Goal: Task Accomplishment & Management: Manage account settings

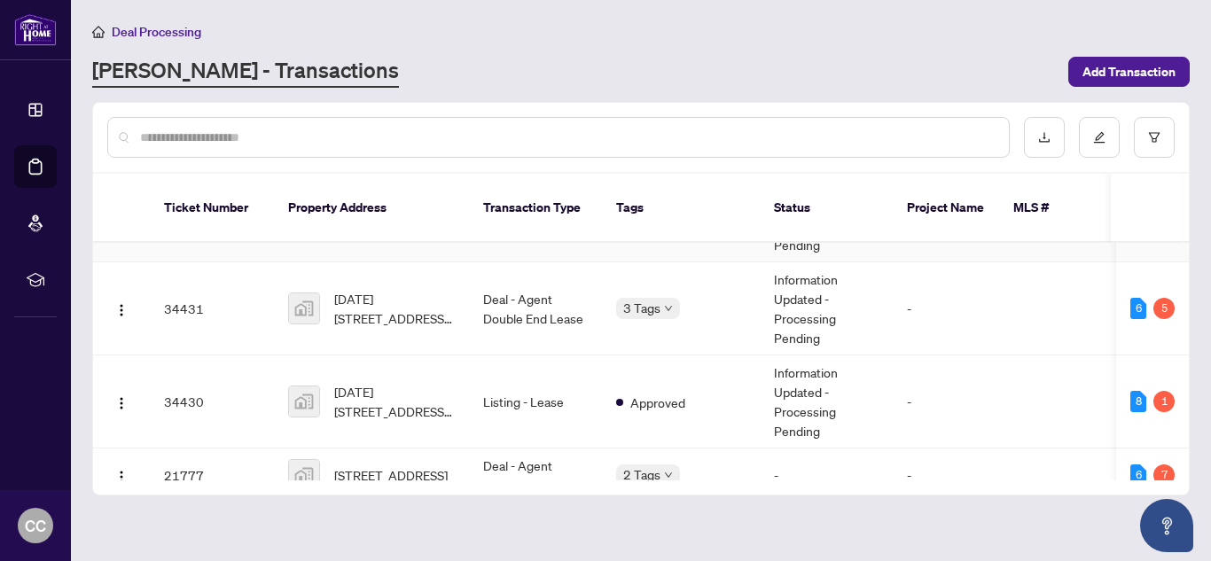
scroll to position [134, 0]
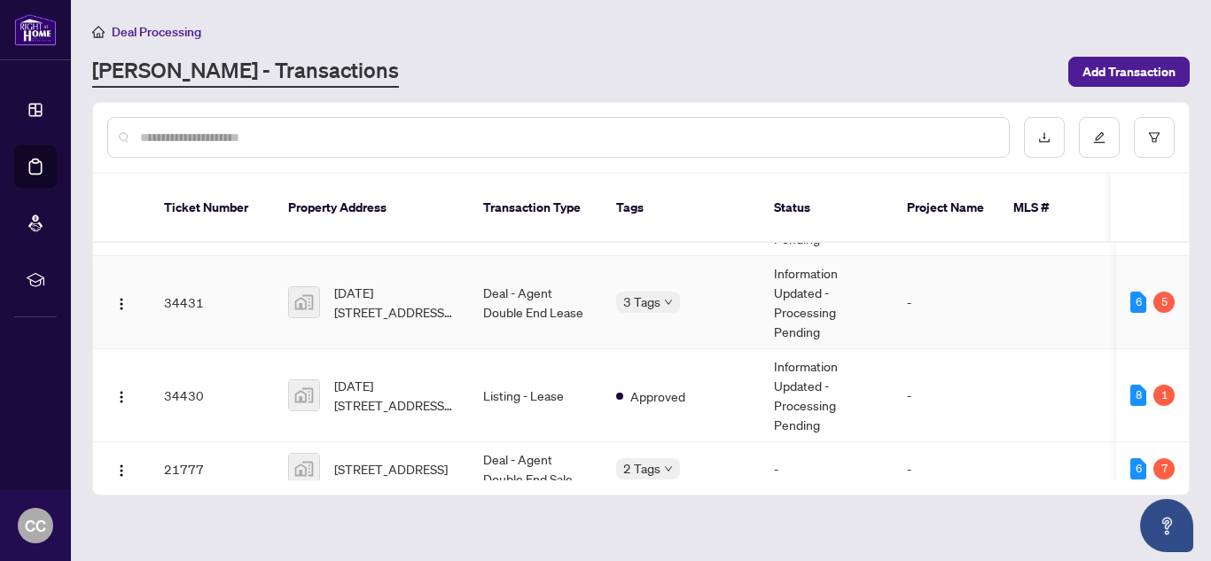
click at [514, 296] on td "Deal - Agent Double End Lease" at bounding box center [535, 302] width 133 height 93
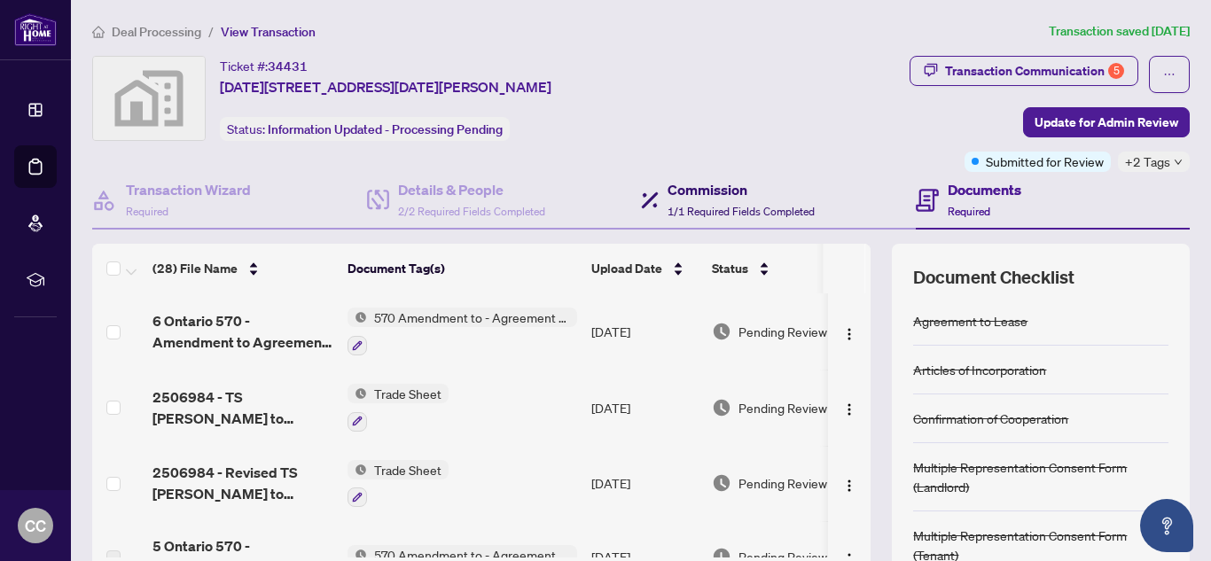
click at [715, 193] on h4 "Commission" at bounding box center [741, 189] width 147 height 21
type textarea "**********"
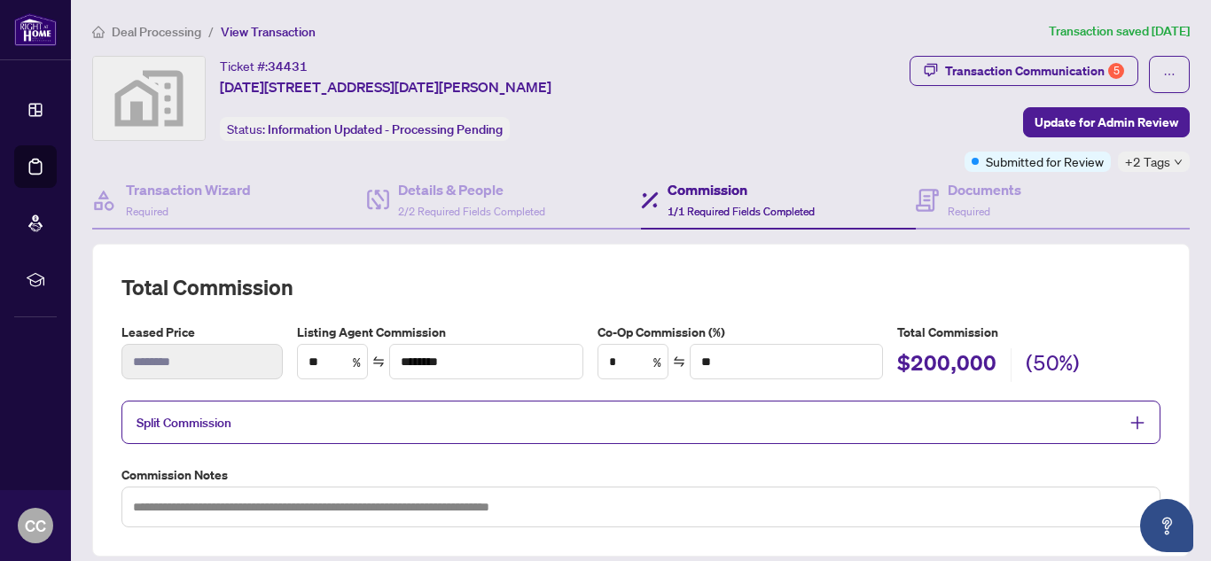
click at [561, 415] on span "Split Commission" at bounding box center [628, 422] width 983 height 20
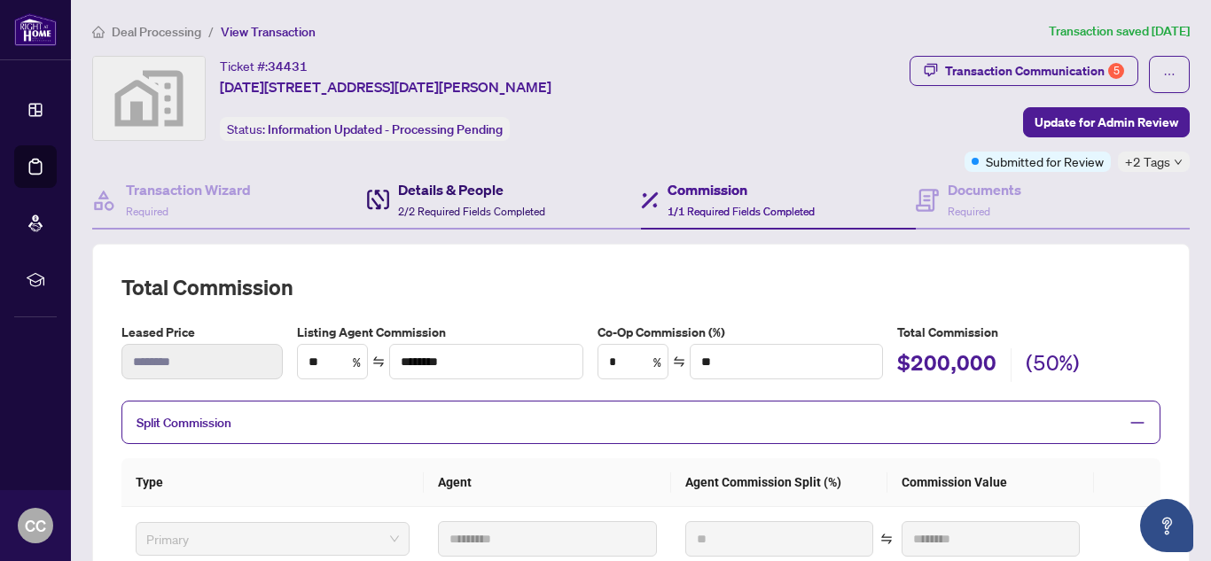
click at [450, 197] on h4 "Details & People" at bounding box center [471, 189] width 147 height 21
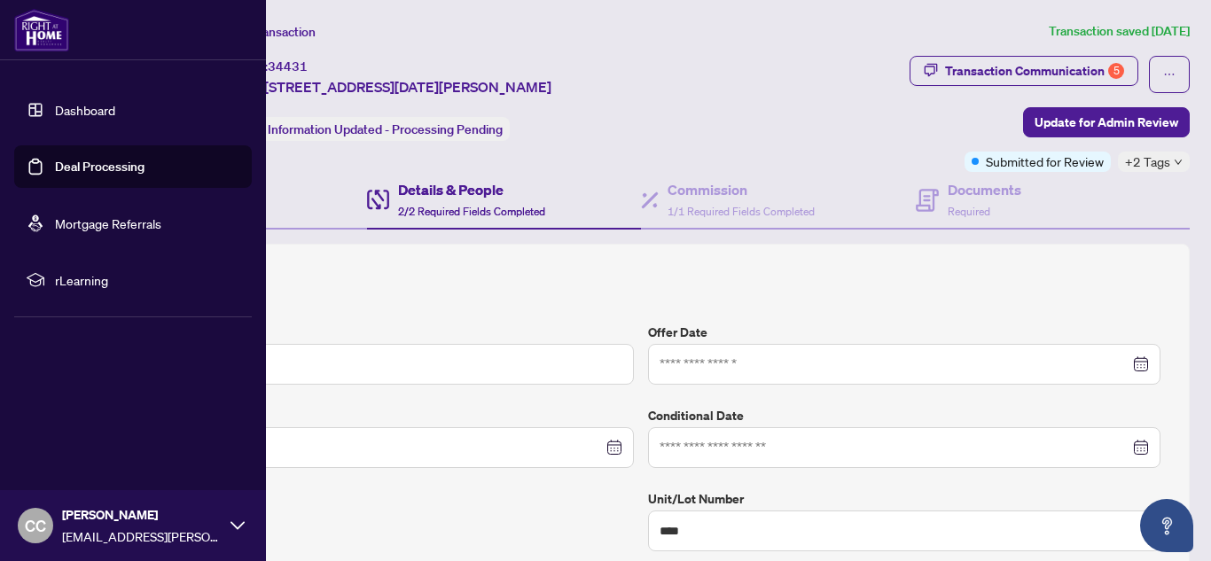
type input "**********"
click at [55, 175] on link "Deal Processing" at bounding box center [100, 167] width 90 height 16
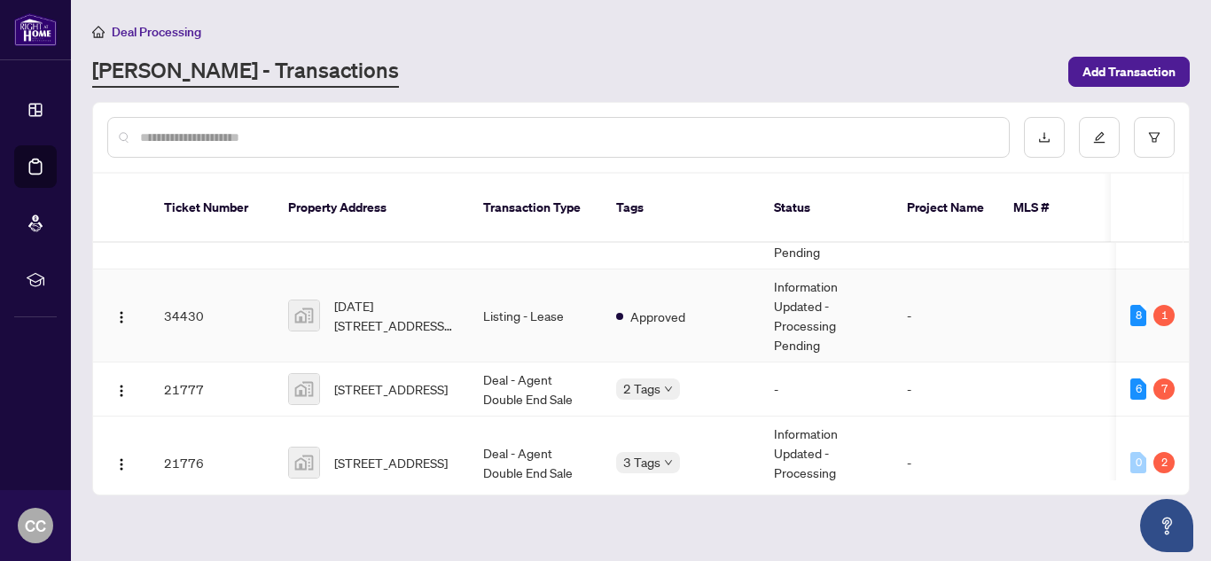
scroll to position [215, 0]
click at [583, 362] on td "Deal - Agent Double End Sale" at bounding box center [535, 389] width 133 height 54
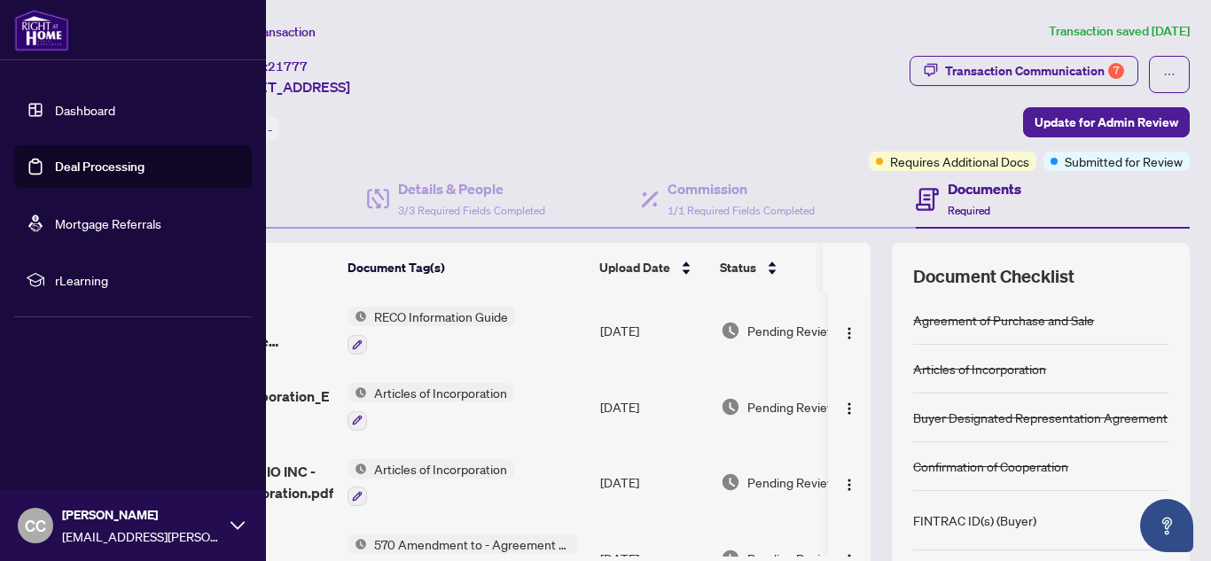
click at [71, 161] on link "Deal Processing" at bounding box center [100, 167] width 90 height 16
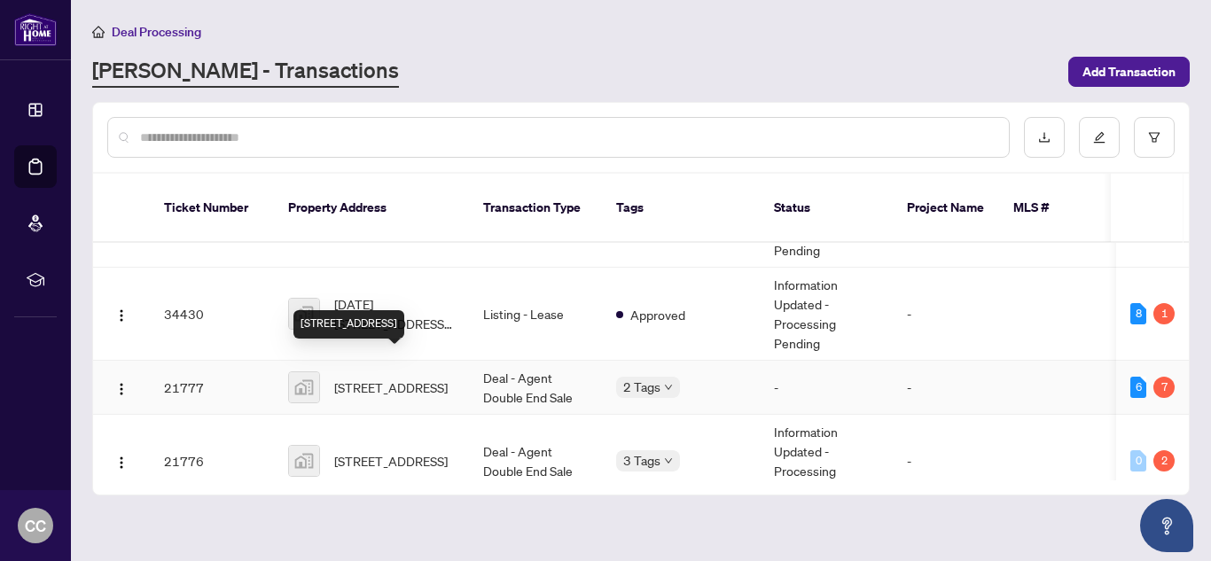
scroll to position [216, 0]
click at [396, 377] on span "[STREET_ADDRESS]" at bounding box center [391, 387] width 114 height 20
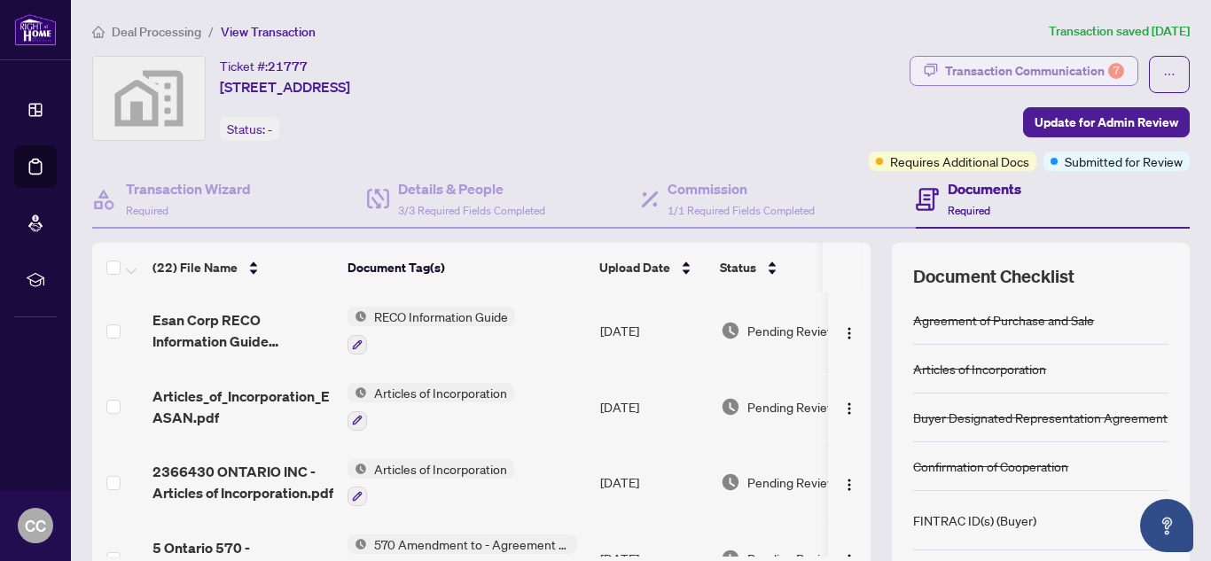
click at [1061, 72] on div "Transaction Communication 7" at bounding box center [1034, 71] width 179 height 28
type textarea "**********"
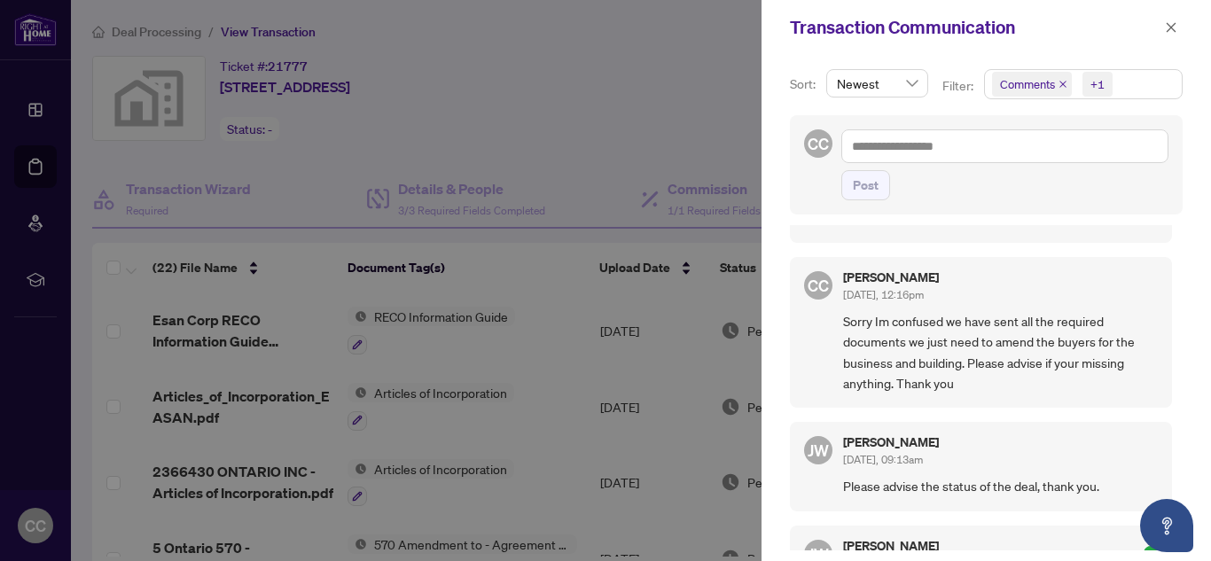
scroll to position [332, 0]
click at [1171, 27] on icon "close" at bounding box center [1171, 27] width 12 height 12
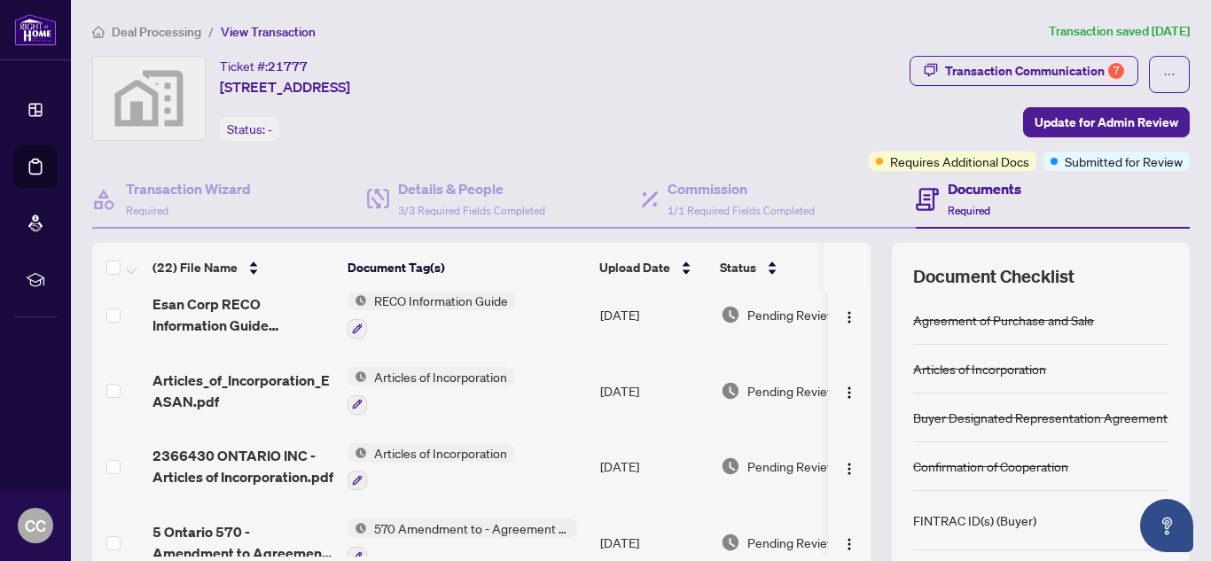
scroll to position [0, 0]
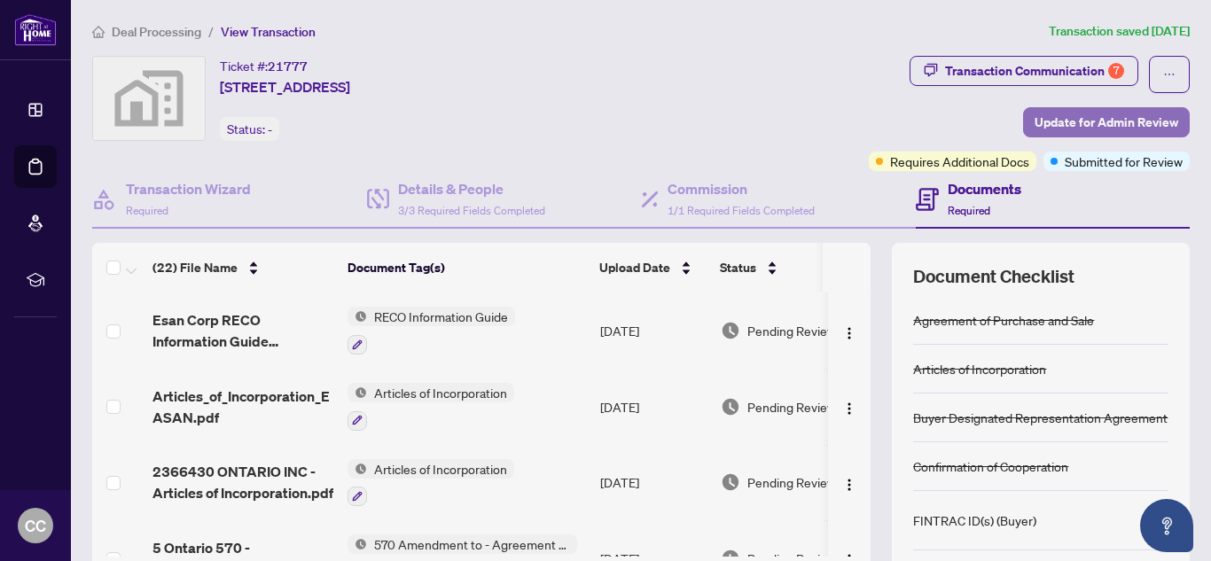
click at [1035, 130] on span "Update for Admin Review" at bounding box center [1107, 122] width 144 height 28
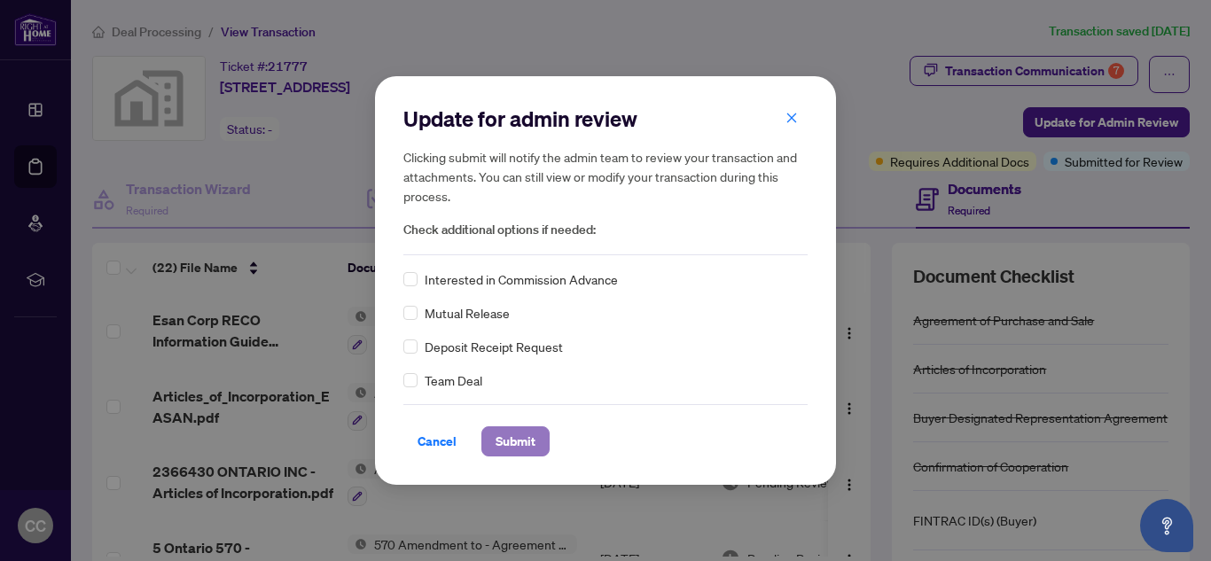
click at [532, 439] on span "Submit" at bounding box center [516, 441] width 40 height 28
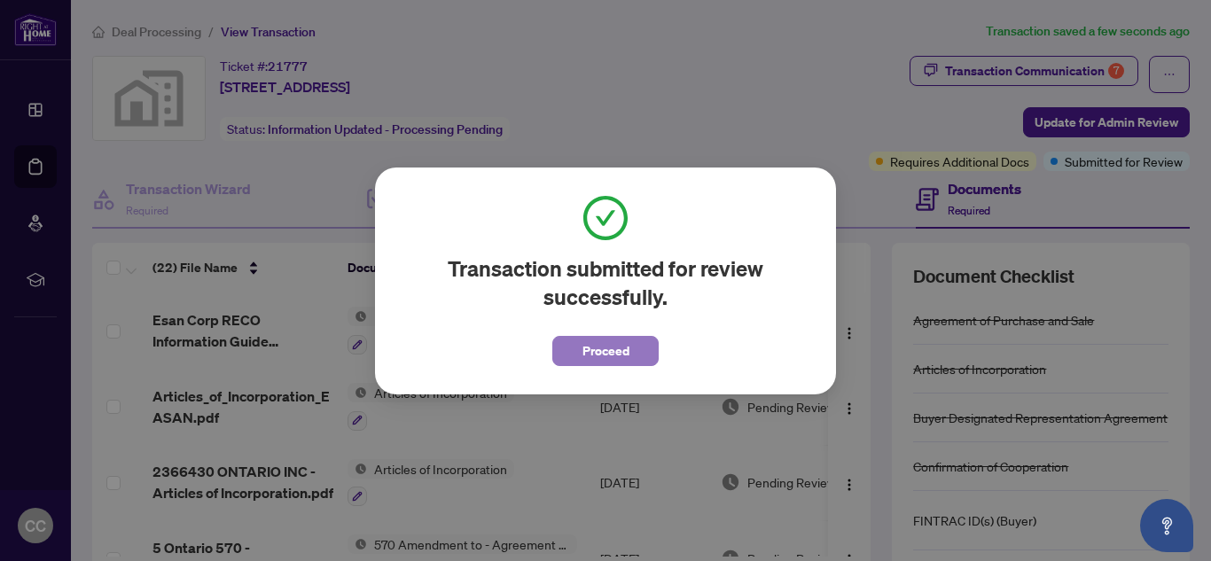
click at [604, 349] on span "Proceed" at bounding box center [606, 351] width 47 height 28
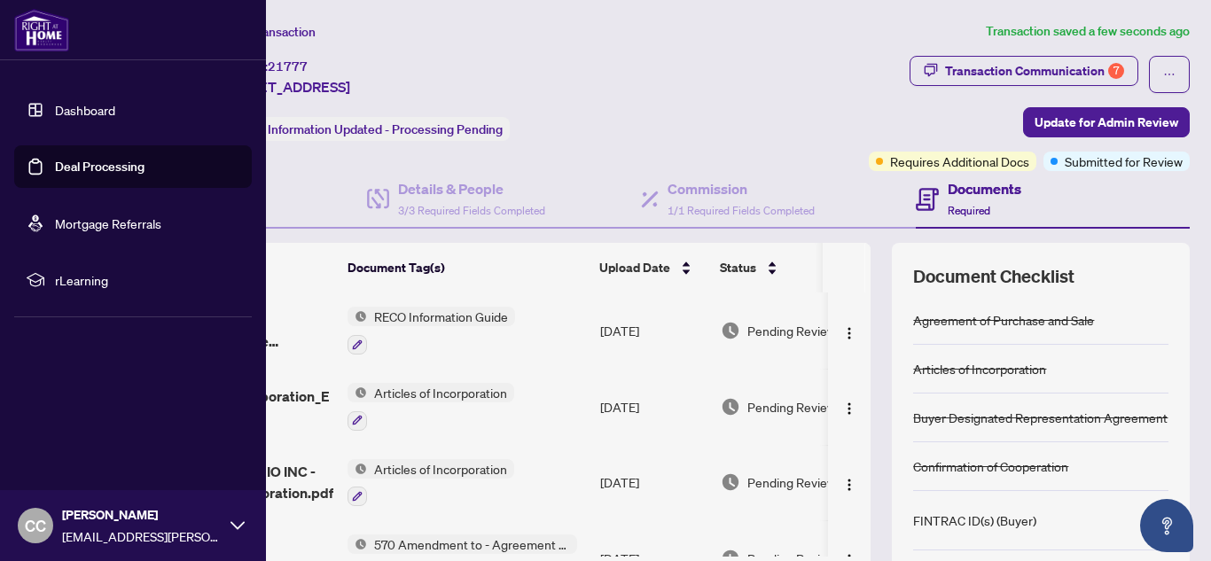
click at [55, 175] on link "Deal Processing" at bounding box center [100, 167] width 90 height 16
